Goal: Obtain resource: Obtain resource

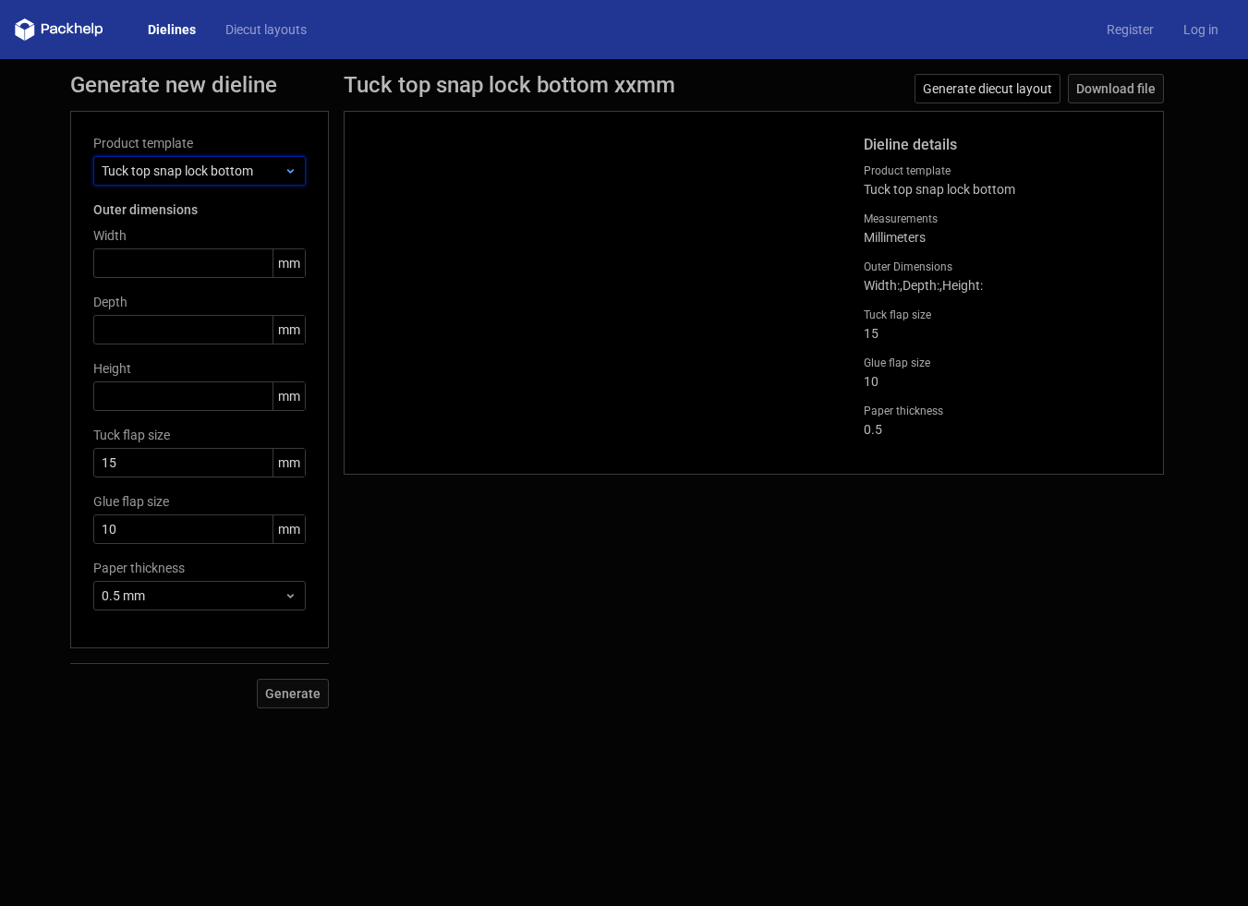
click at [292, 172] on use at bounding box center [289, 171] width 6 height 5
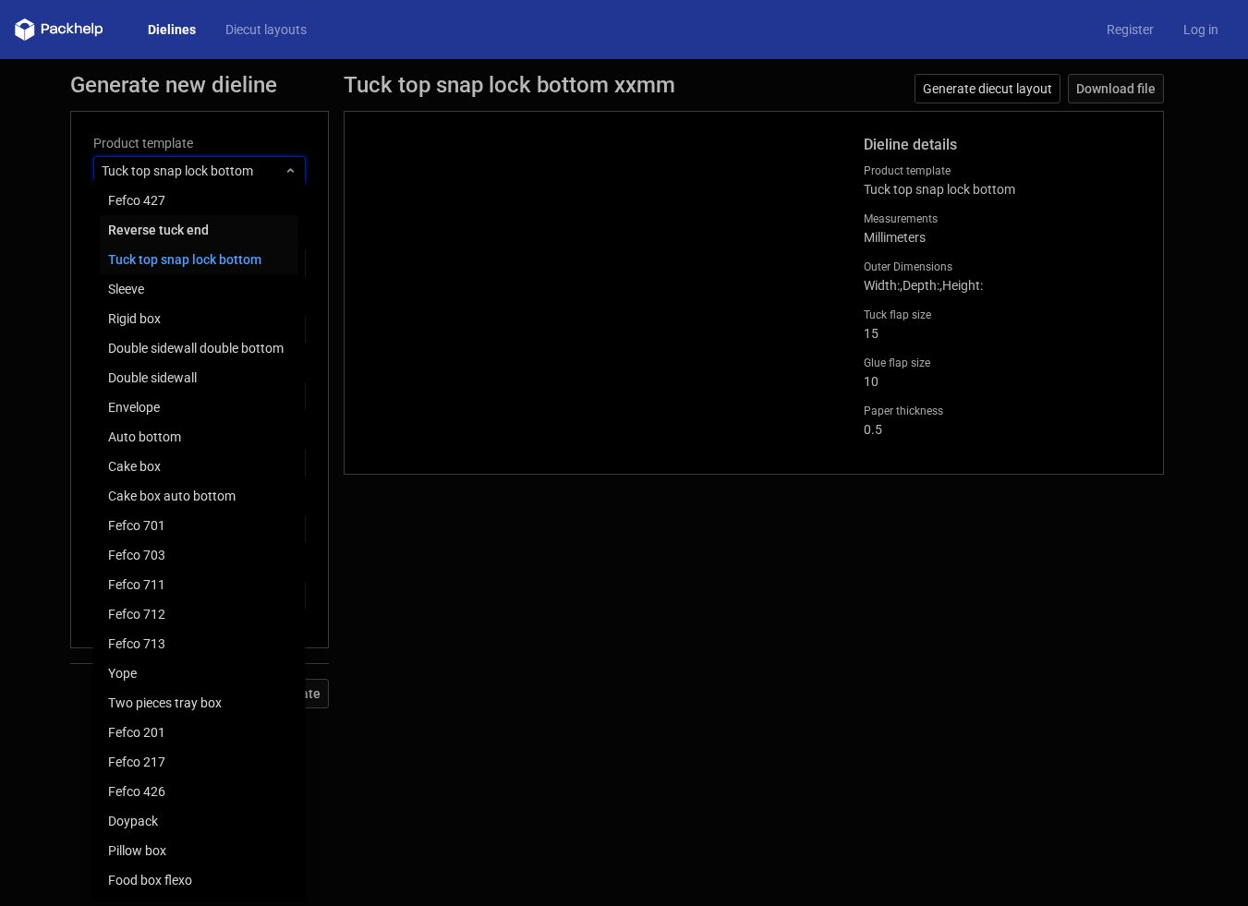
click at [231, 232] on div "Reverse tuck end" at bounding box center [200, 230] width 198 height 30
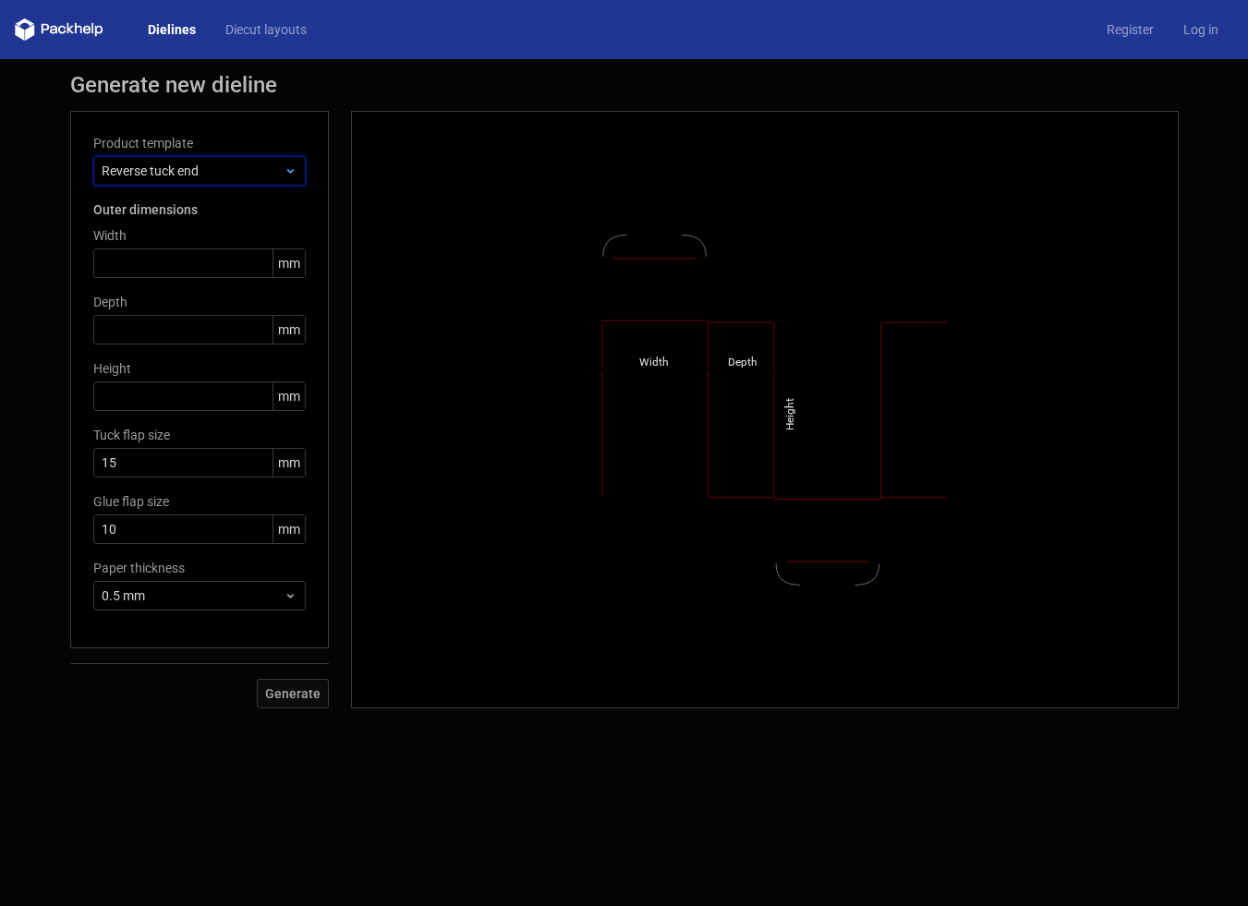
click at [225, 169] on span "Reverse tuck end" at bounding box center [193, 171] width 182 height 18
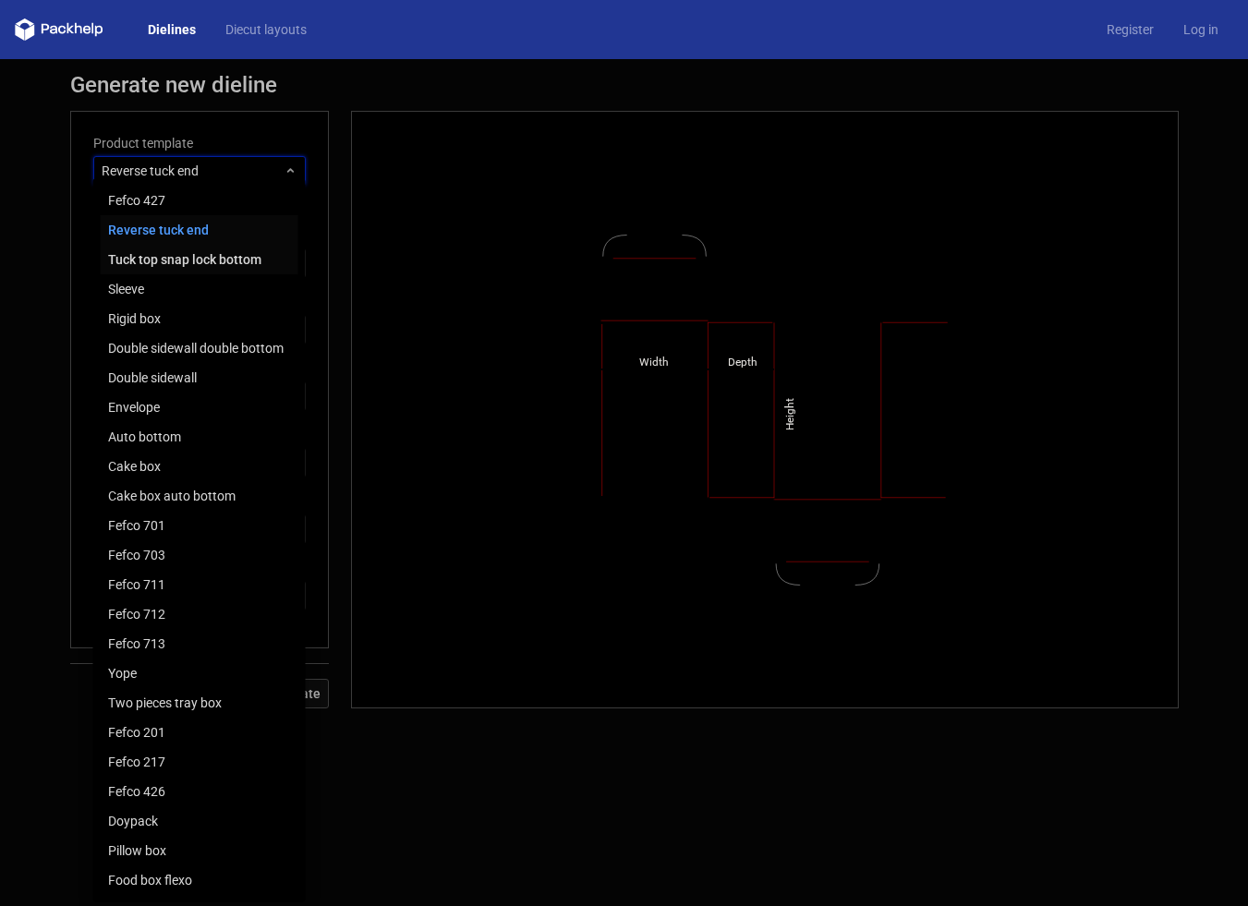
click at [200, 261] on div "Tuck top snap lock bottom" at bounding box center [200, 260] width 198 height 30
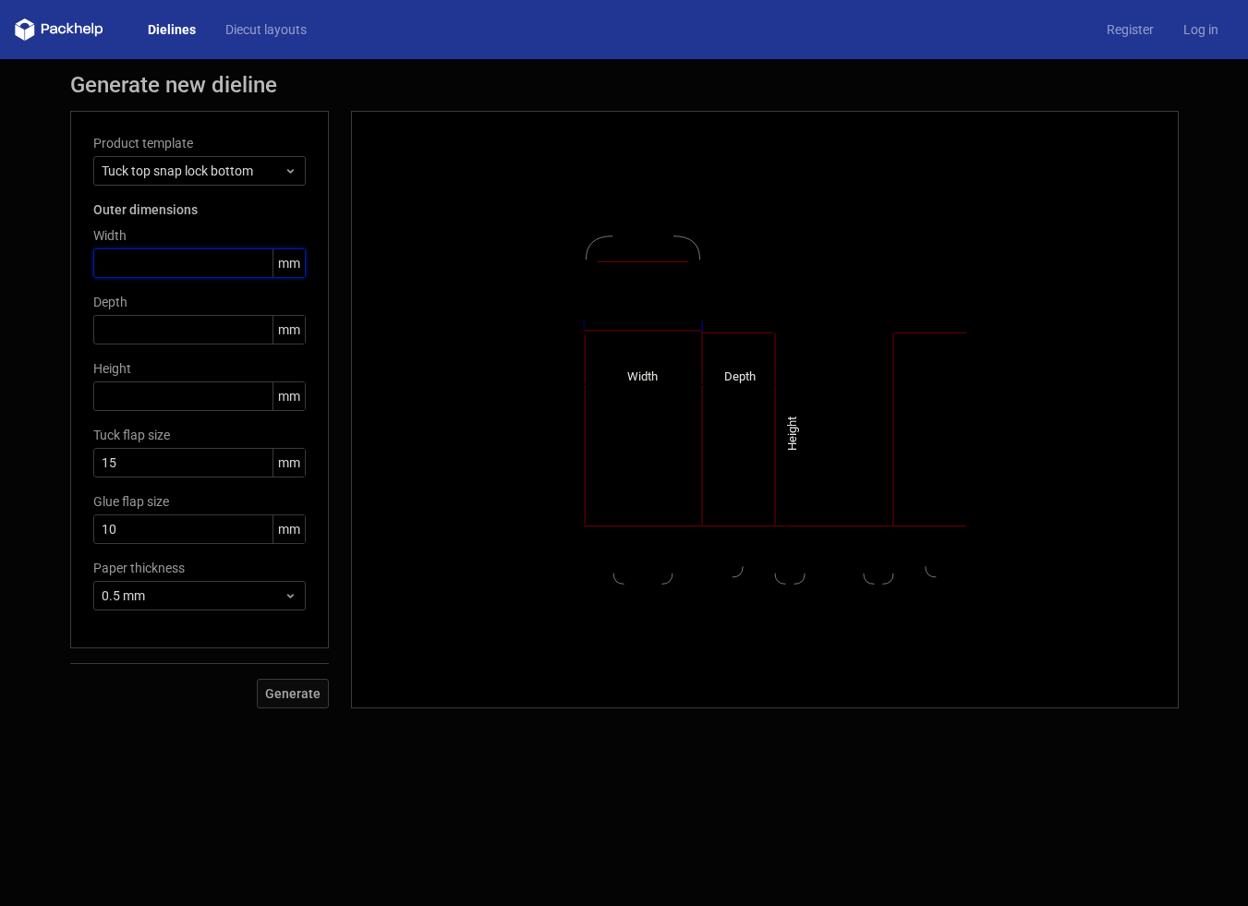
click at [187, 263] on input "text" at bounding box center [199, 264] width 213 height 30
type input "62"
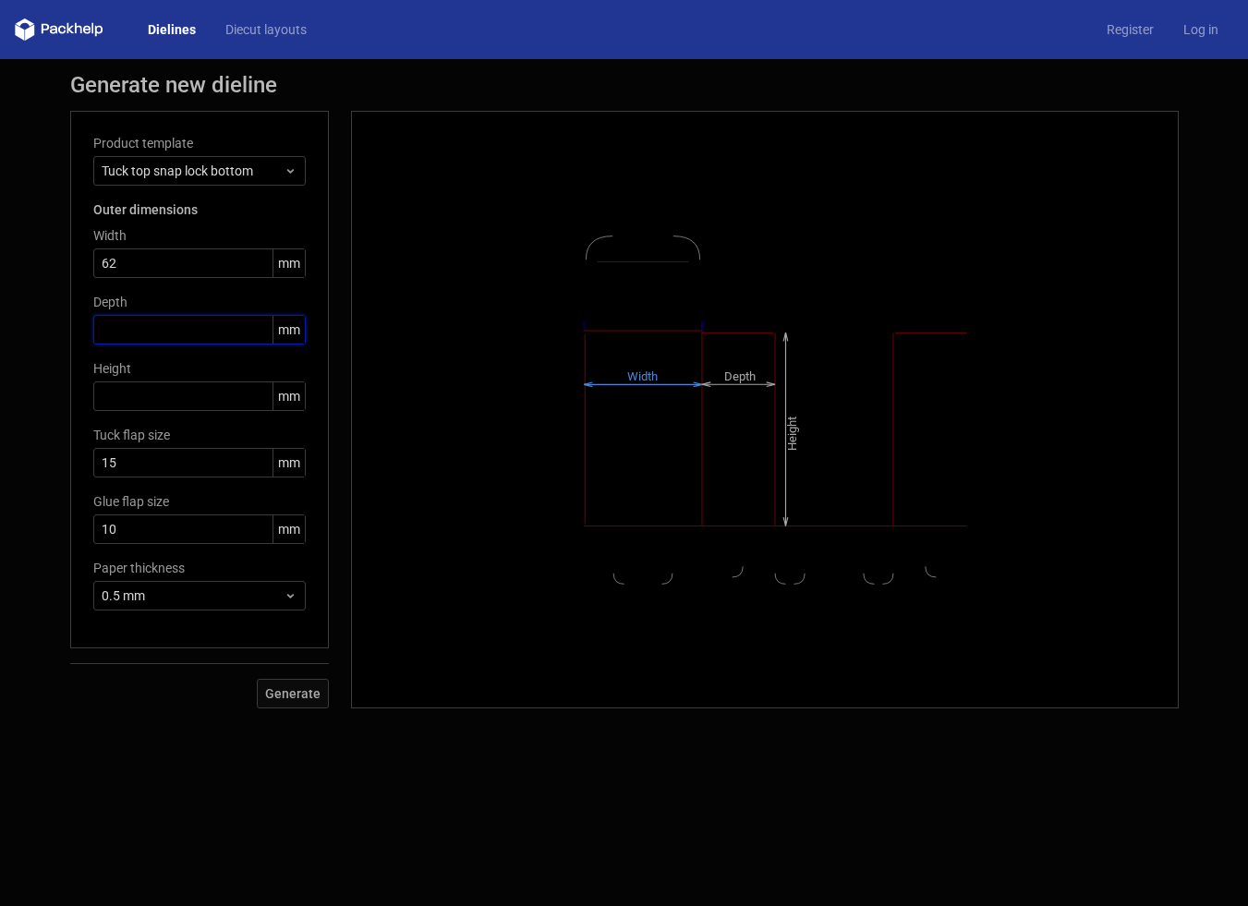
click at [142, 329] on input "text" at bounding box center [199, 330] width 213 height 30
type input "131"
click at [116, 396] on input "text" at bounding box center [199, 397] width 213 height 30
type input "143"
click at [290, 696] on span "Generate" at bounding box center [292, 693] width 55 height 13
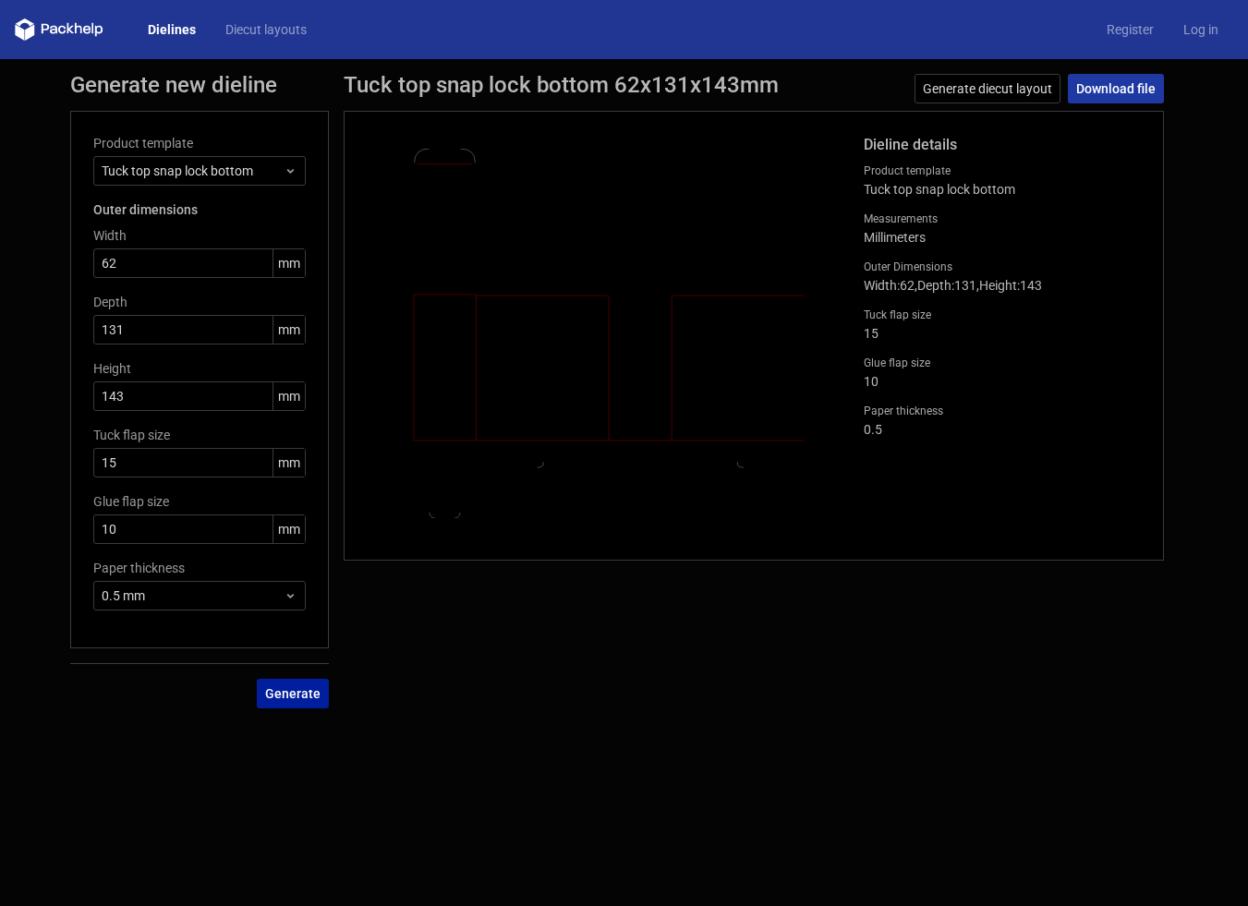
click at [1107, 81] on link "Download file" at bounding box center [1116, 89] width 96 height 30
click at [666, 725] on form "Generate new dieline Product template Tuck top snap lock bottom Outer dimension…" at bounding box center [624, 482] width 1248 height 847
click at [993, 589] on div "Tuck top snap lock bottom 62x131x143mm Generate diecut layout Download file Die…" at bounding box center [754, 391] width 850 height 635
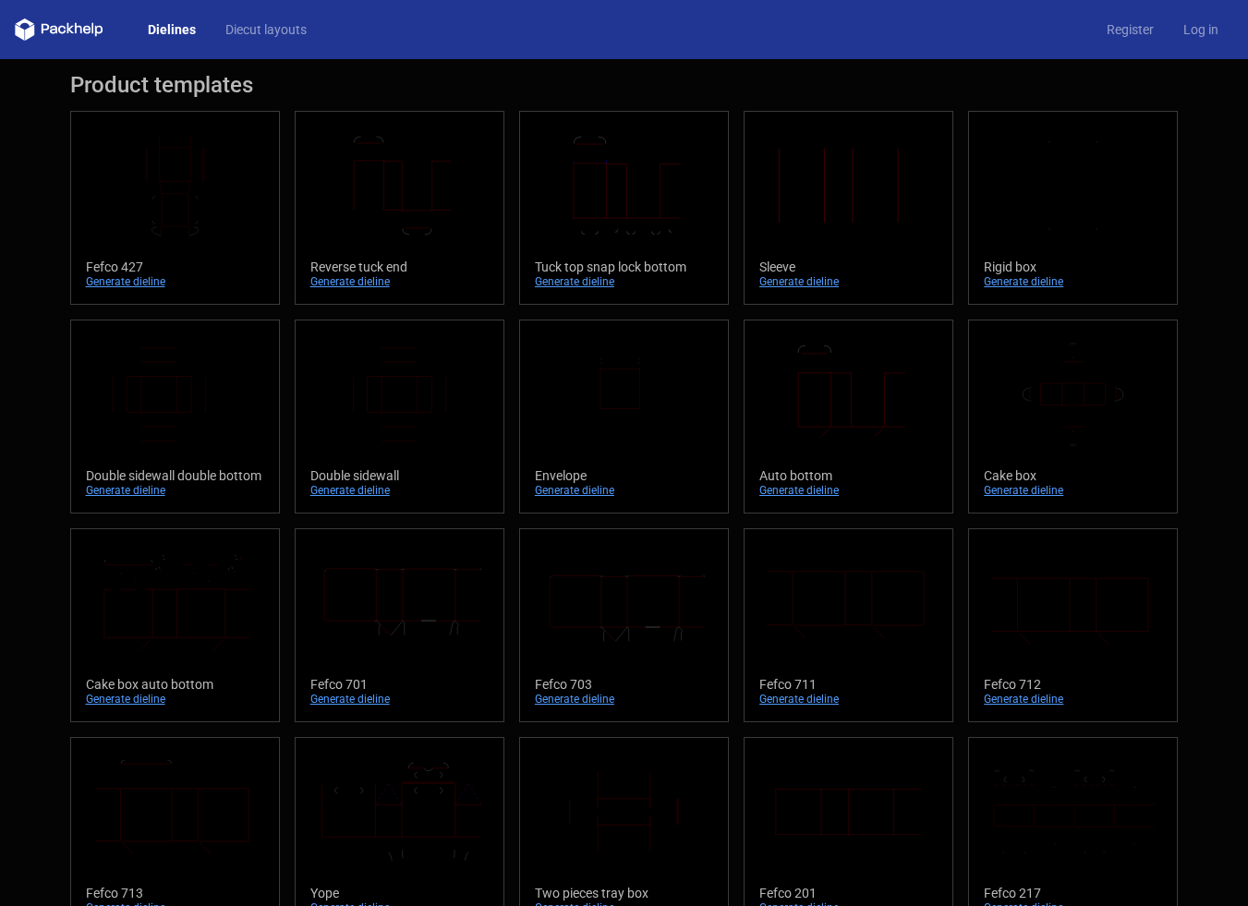
click at [419, 202] on icon "Height Depth Width" at bounding box center [400, 185] width 164 height 103
